Goal: Task Accomplishment & Management: Manage account settings

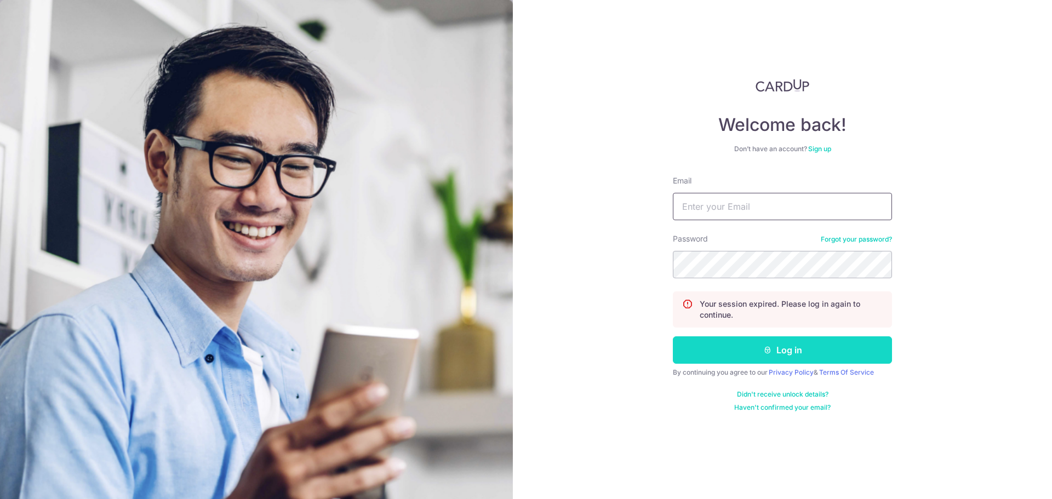
type input "[EMAIL_ADDRESS][DOMAIN_NAME]"
click at [807, 351] on button "Log in" at bounding box center [782, 349] width 219 height 27
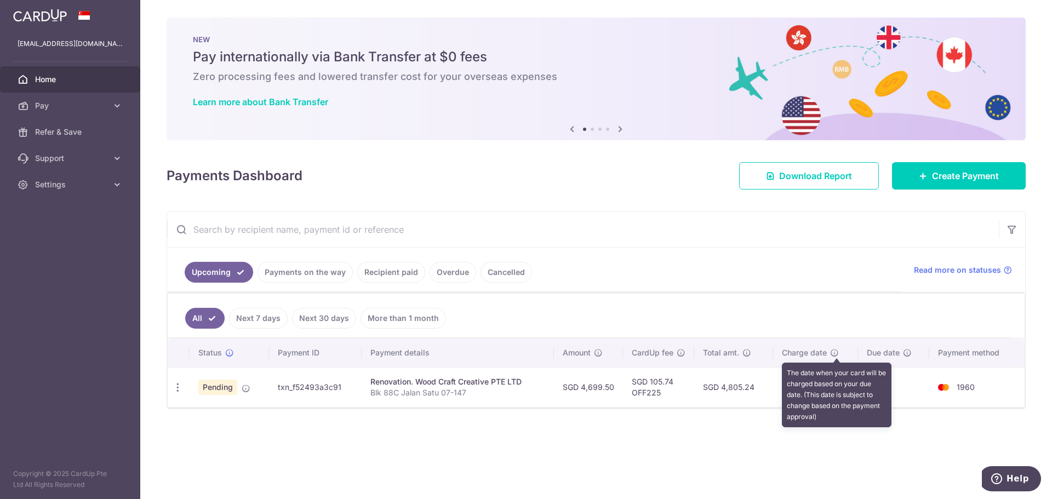
click at [838, 349] on icon at bounding box center [834, 352] width 9 height 9
